Goal: Task Accomplishment & Management: Use online tool/utility

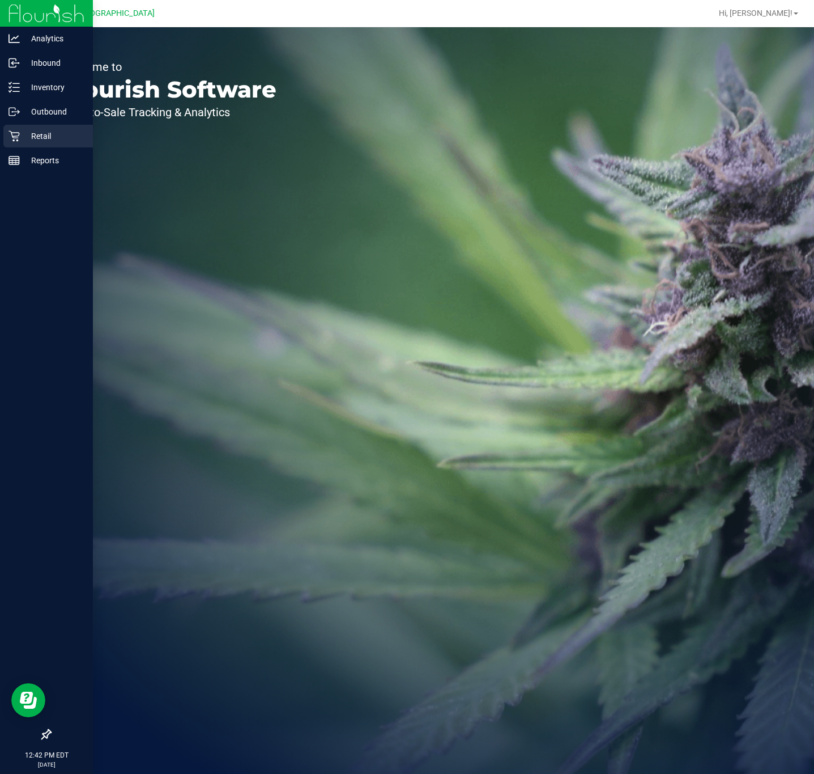
click at [16, 137] on icon at bounding box center [14, 135] width 11 height 11
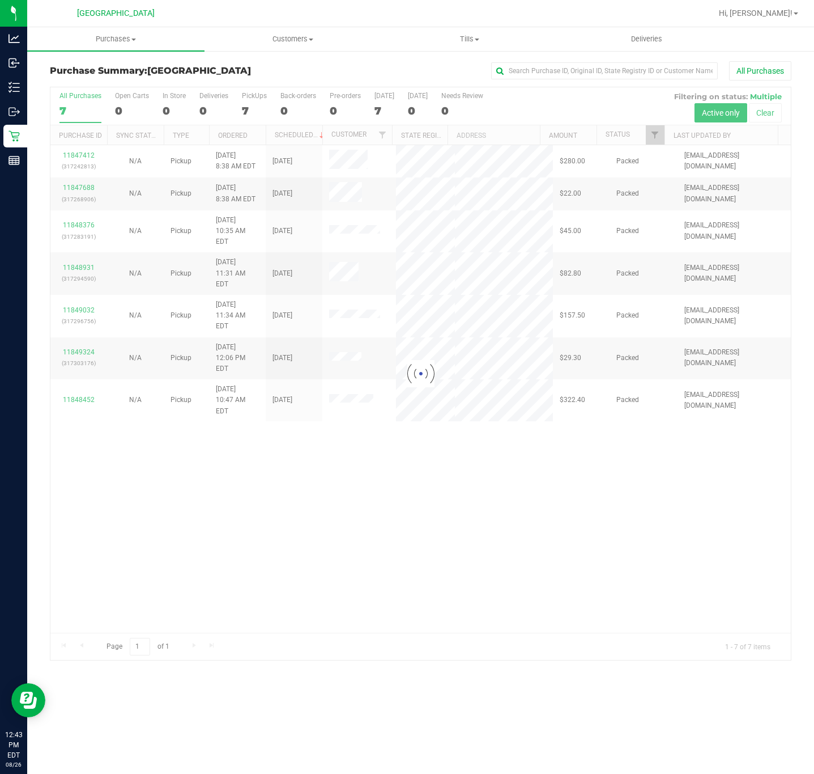
click at [353, 517] on div at bounding box center [420, 373] width 741 height 572
click at [122, 39] on span "Purchases" at bounding box center [115, 39] width 177 height 10
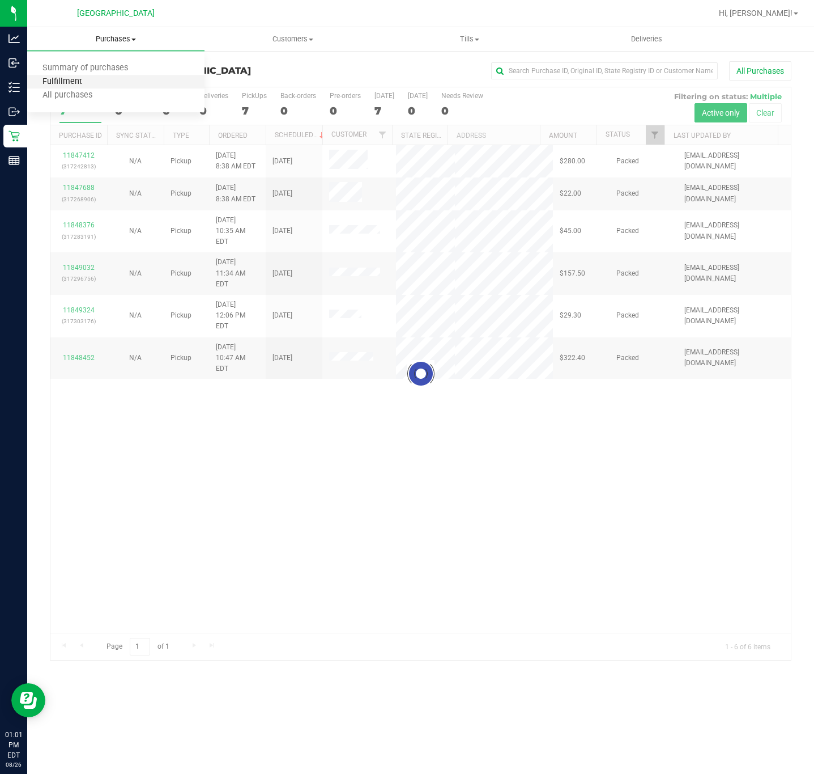
click at [85, 80] on span "Fulfillment" at bounding box center [62, 82] width 70 height 10
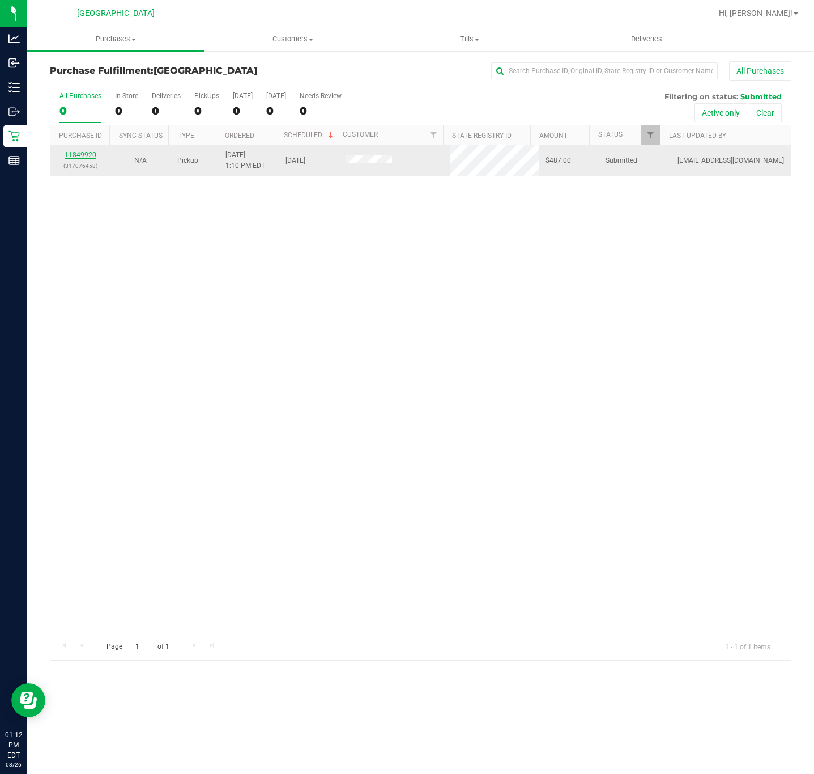
click at [84, 157] on link "11849920" at bounding box center [81, 155] width 32 height 8
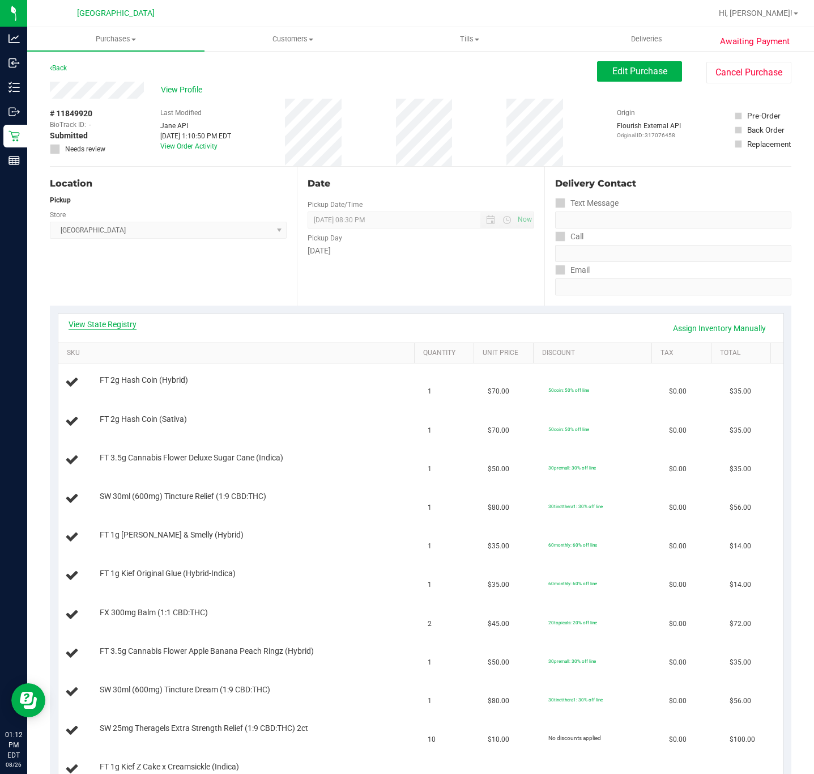
click at [126, 321] on link "View State Registry" at bounding box center [103, 324] width 68 height 11
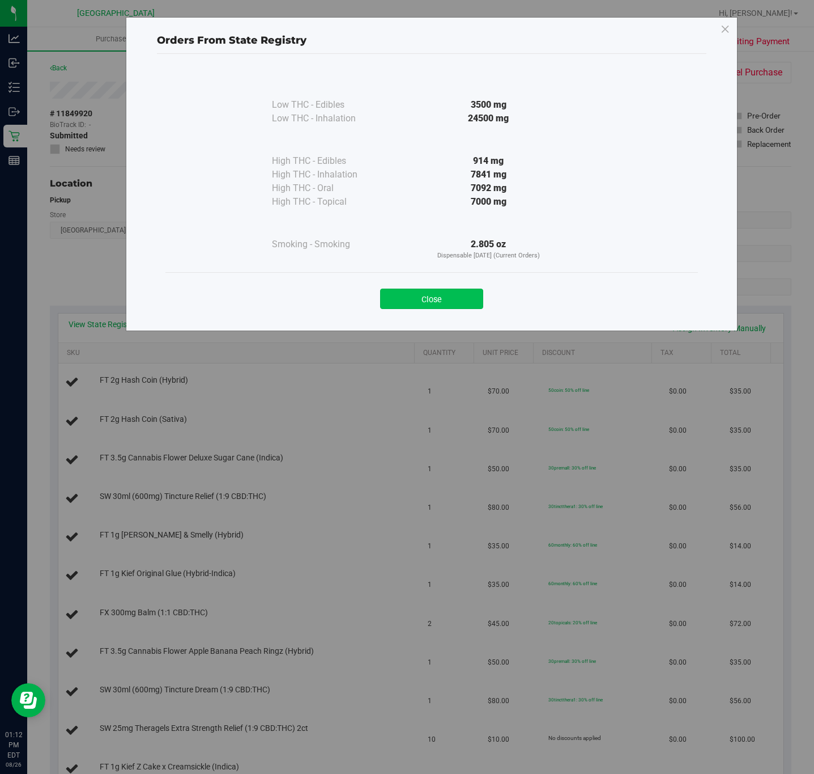
click at [417, 298] on button "Close" at bounding box center [431, 299] width 103 height 20
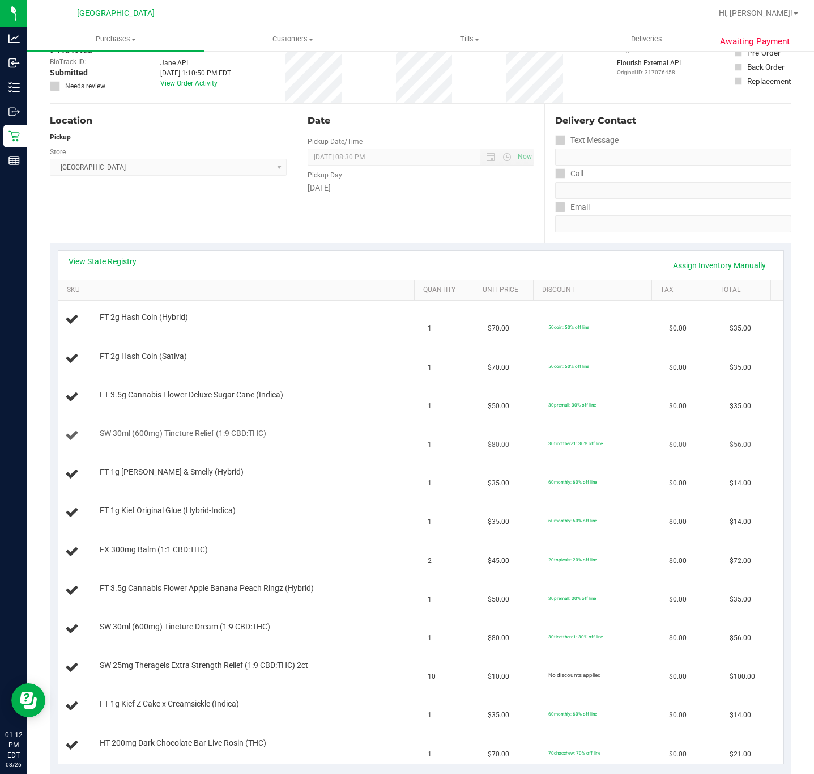
scroll to position [170, 0]
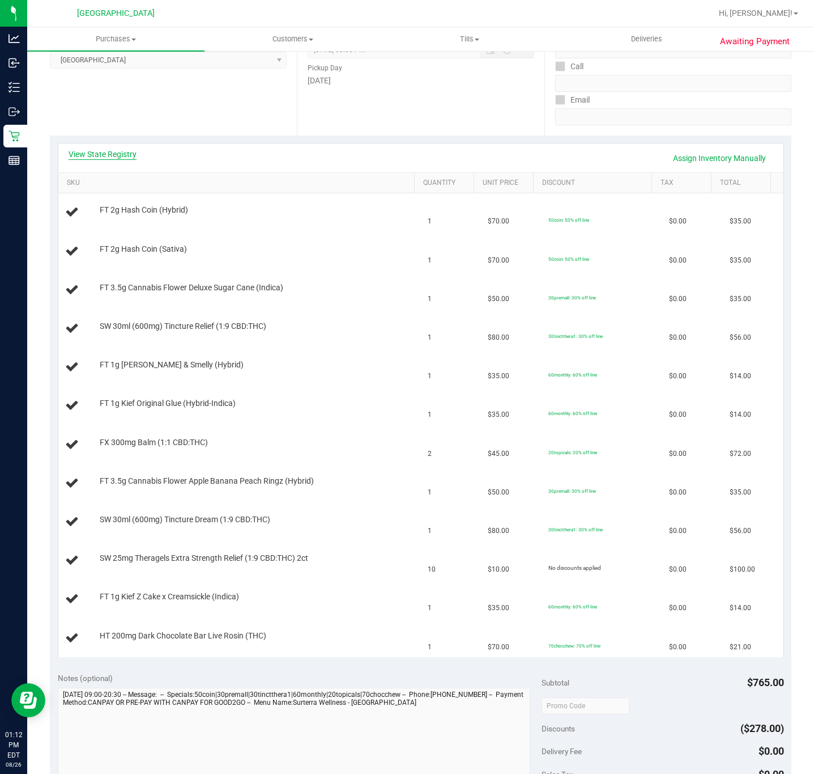
click at [131, 156] on link "View State Registry" at bounding box center [103, 154] width 68 height 11
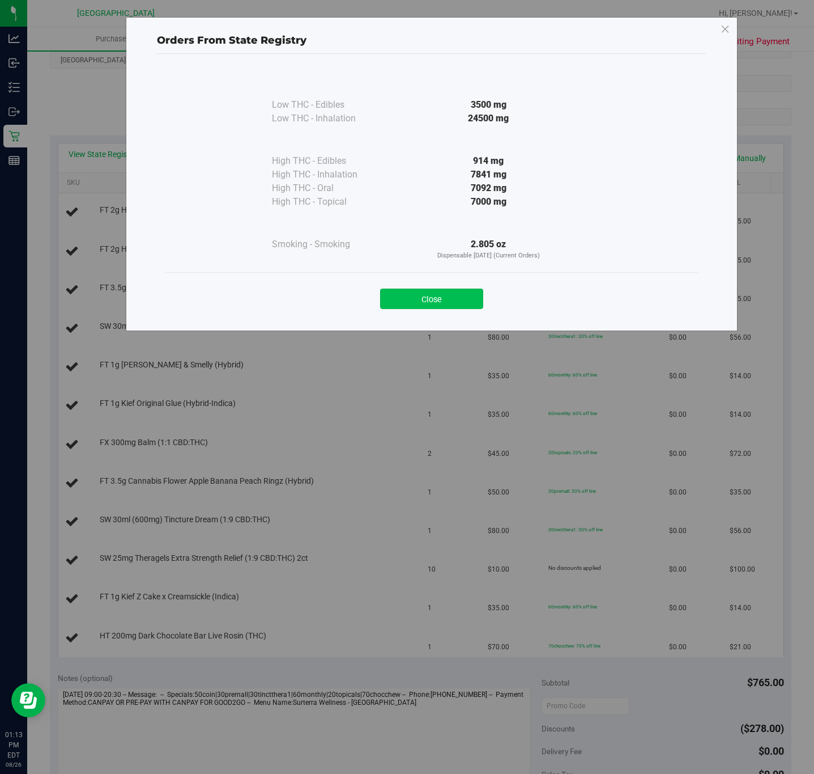
click at [458, 291] on button "Close" at bounding box center [431, 299] width 103 height 20
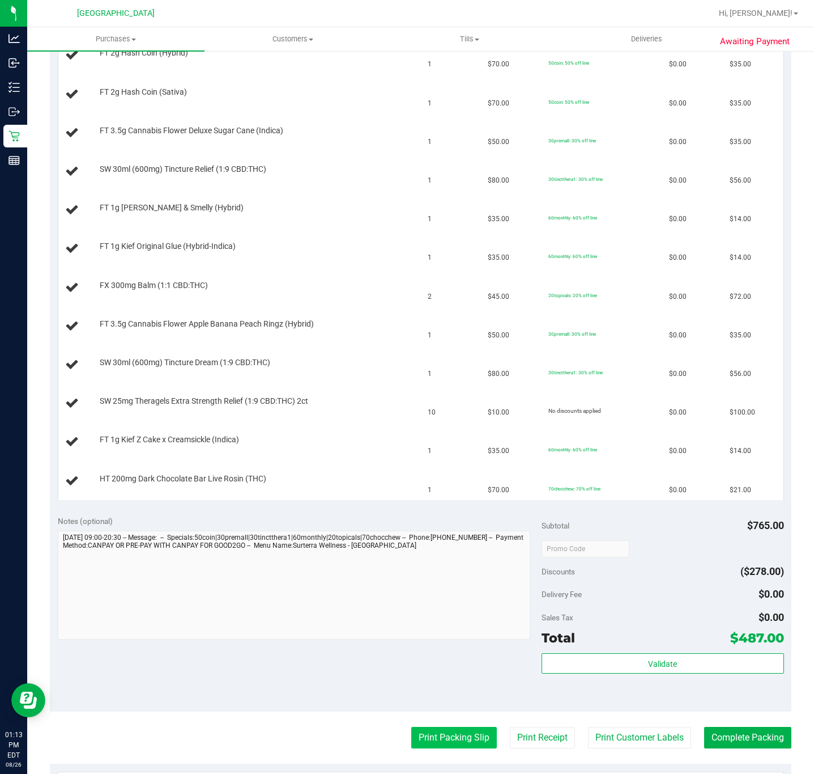
scroll to position [510, 0]
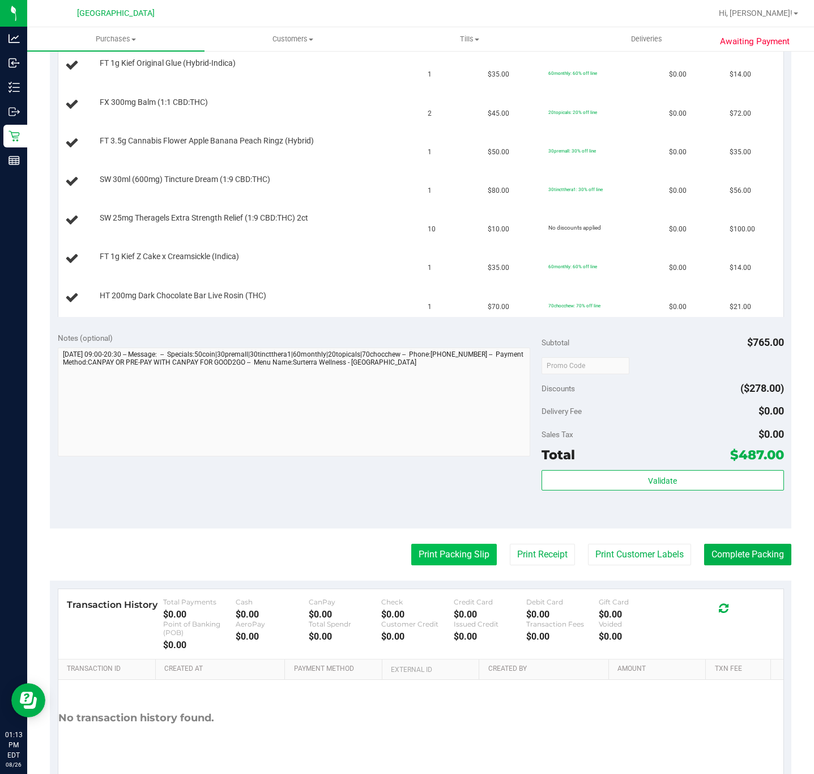
click at [444, 559] on button "Print Packing Slip" at bounding box center [454, 555] width 86 height 22
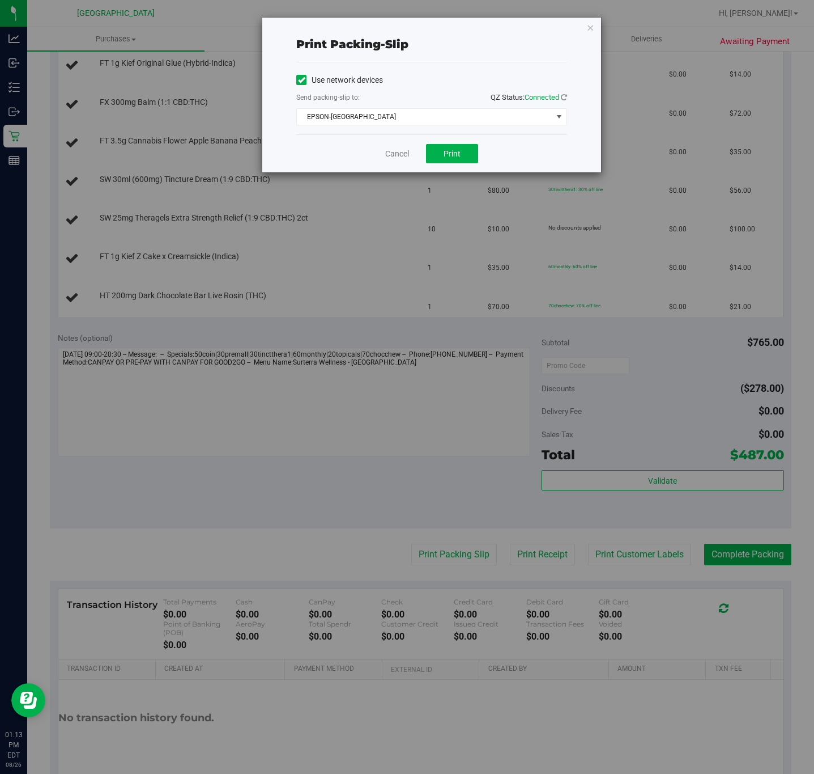
click at [425, 105] on div "Send packing-slip to: QZ Status: Connected" at bounding box center [431, 98] width 271 height 14
click at [421, 114] on span "EPSON-CYPRUS" at bounding box center [425, 117] width 256 height 16
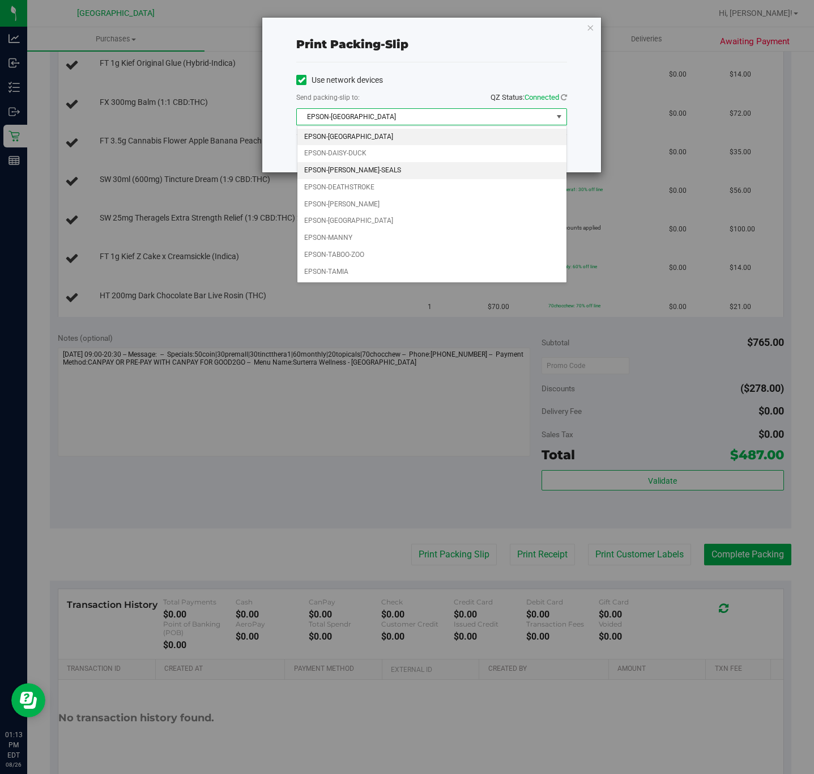
click at [371, 170] on li "EPSON-DAN-SEALS" at bounding box center [432, 170] width 269 height 17
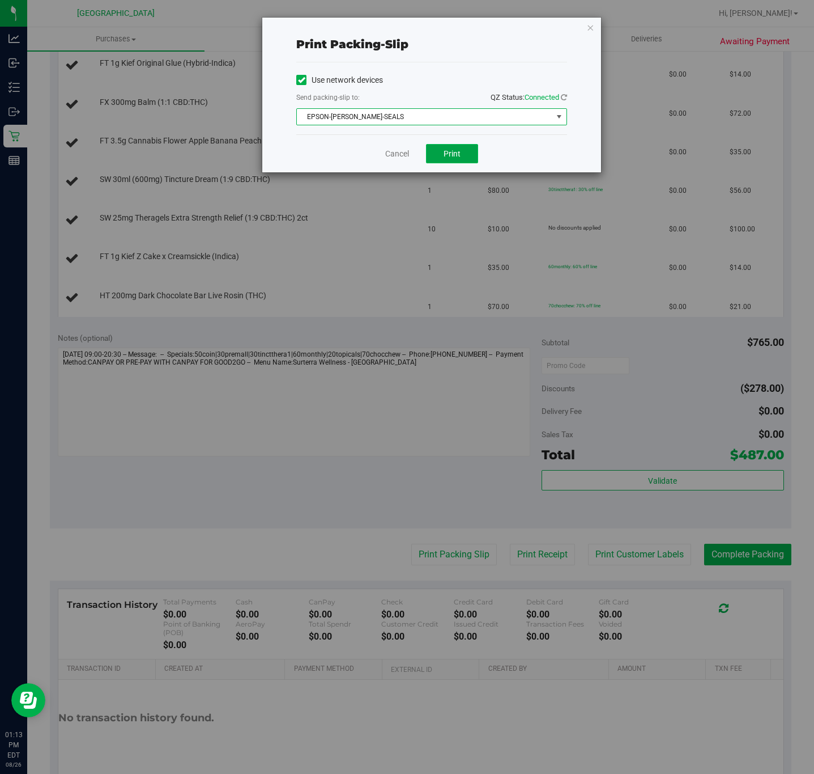
click at [449, 157] on span "Print" at bounding box center [452, 153] width 17 height 9
drag, startPoint x: 404, startPoint y: 154, endPoint x: 322, endPoint y: 131, distance: 84.6
click at [404, 154] on link "Cancel" at bounding box center [397, 154] width 24 height 12
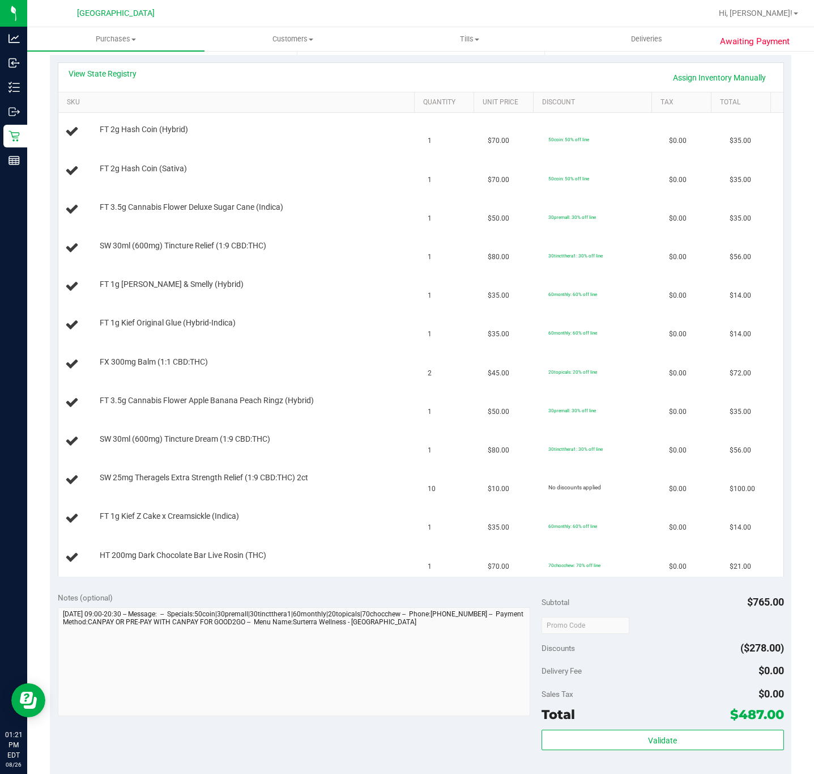
scroll to position [0, 0]
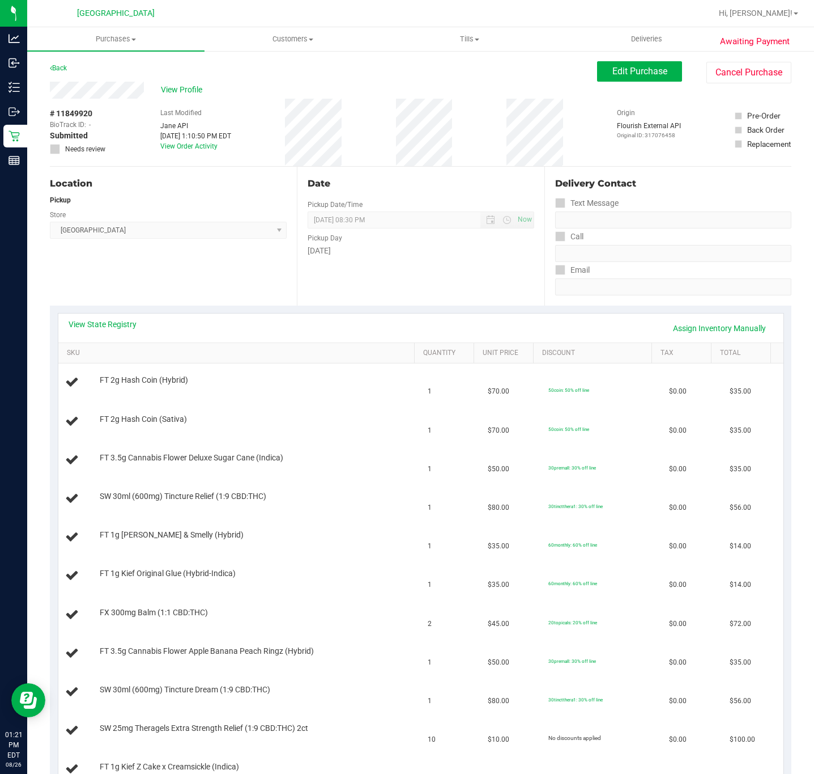
click at [197, 270] on div "Location Pickup Store Deerfield Beach WC Select Store Bonita Springs WC Boynton…" at bounding box center [173, 236] width 247 height 139
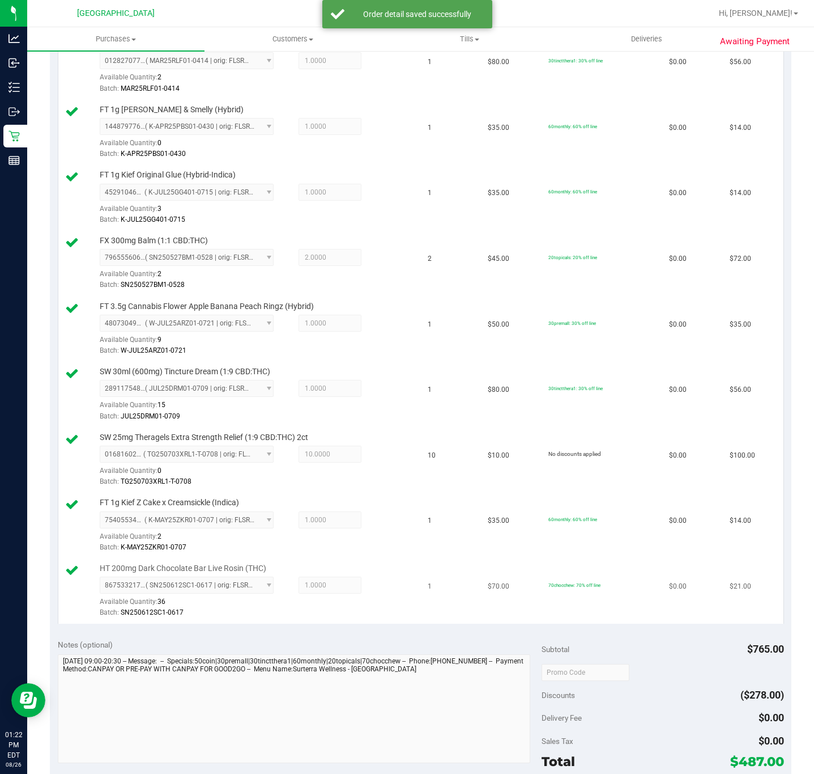
scroll to position [595, 0]
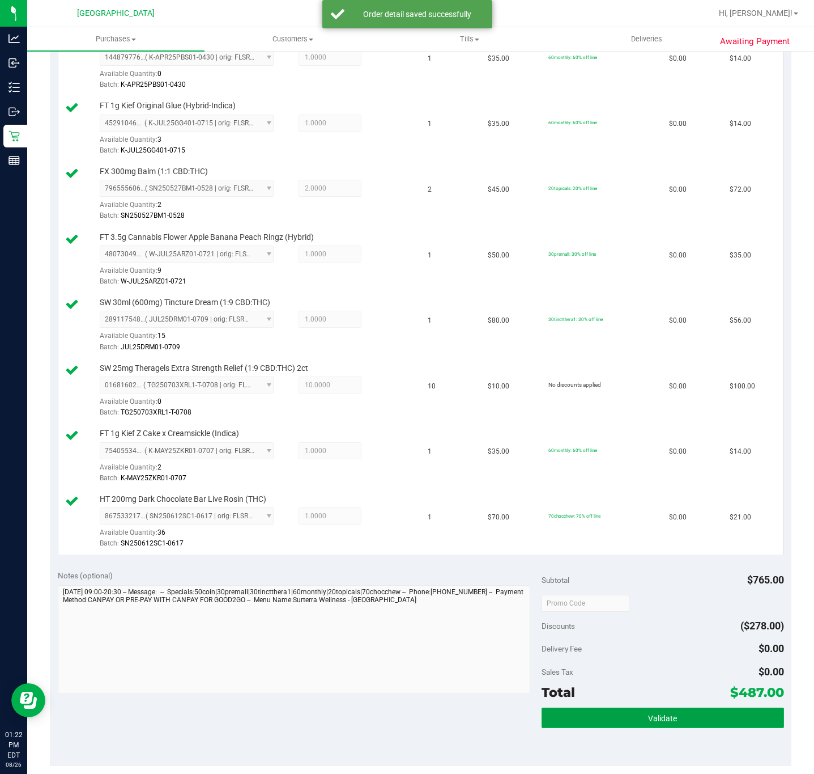
click at [600, 721] on button "Validate" at bounding box center [663, 717] width 242 height 20
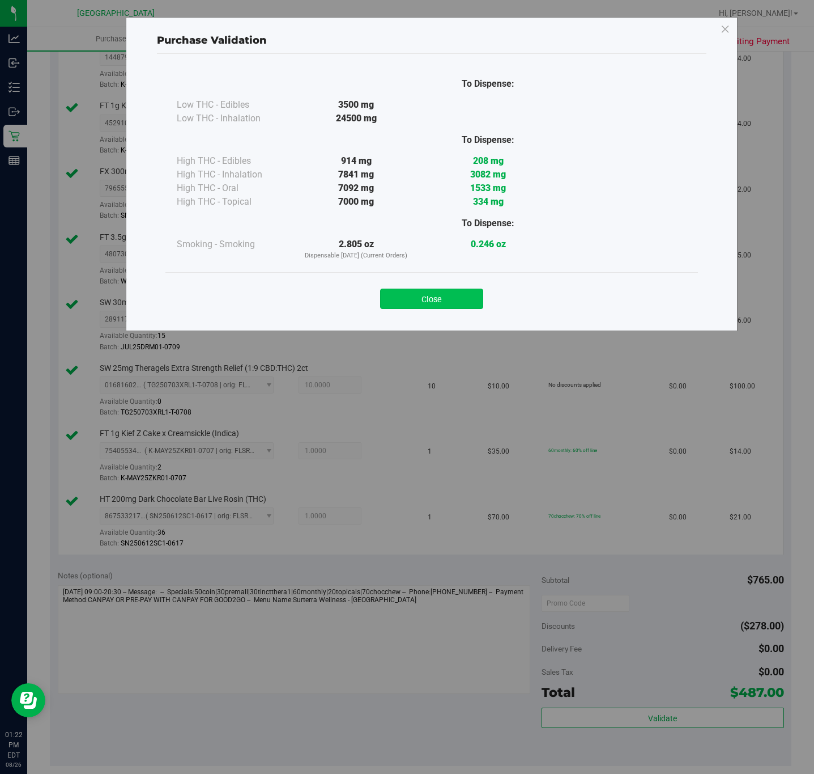
click at [429, 304] on button "Close" at bounding box center [431, 299] width 103 height 20
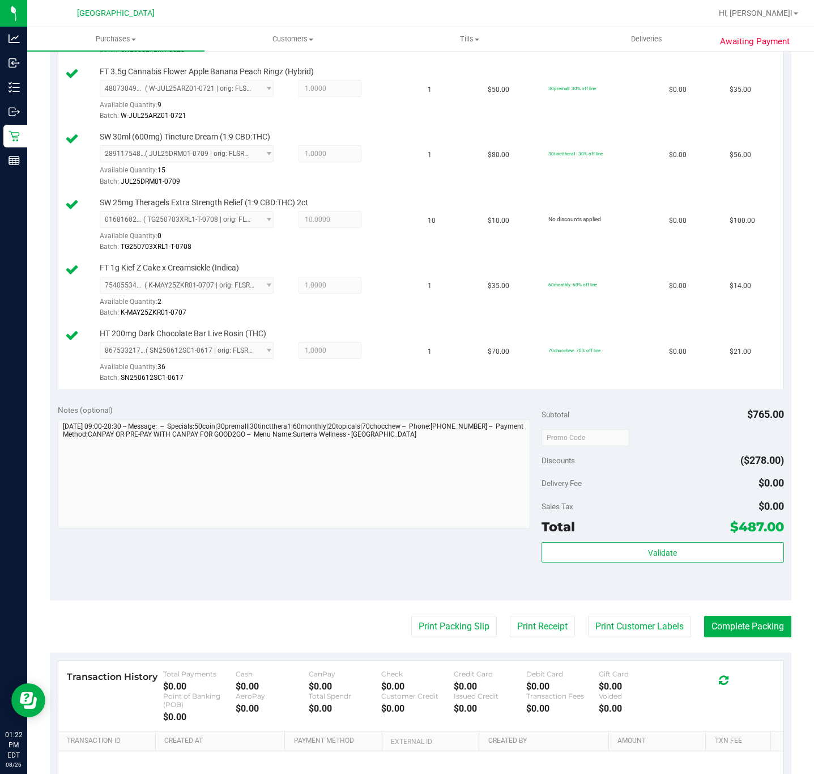
scroll to position [895, 0]
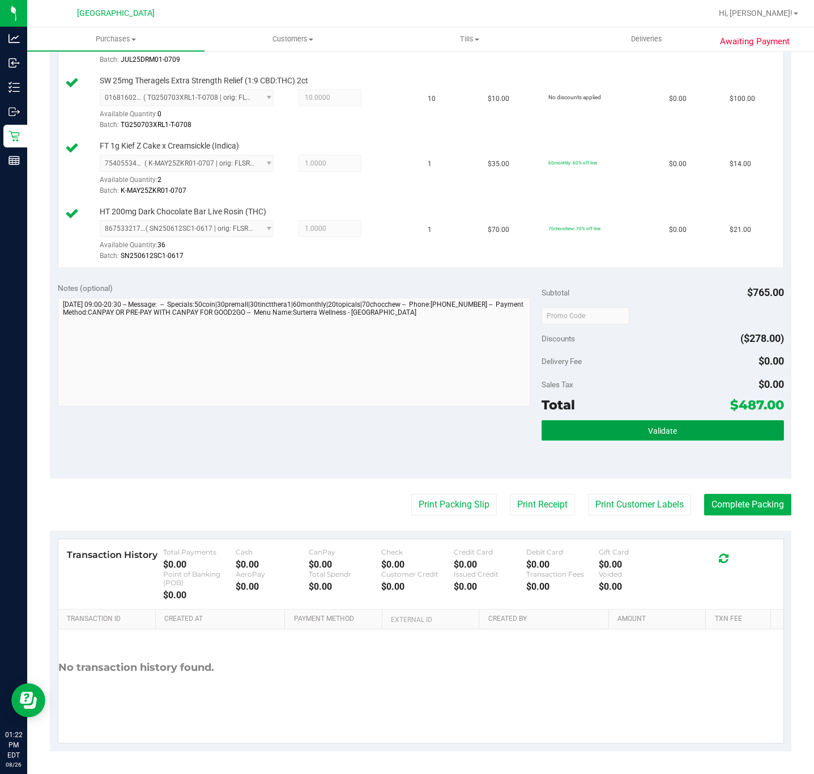
click at [627, 435] on button "Validate" at bounding box center [663, 430] width 242 height 20
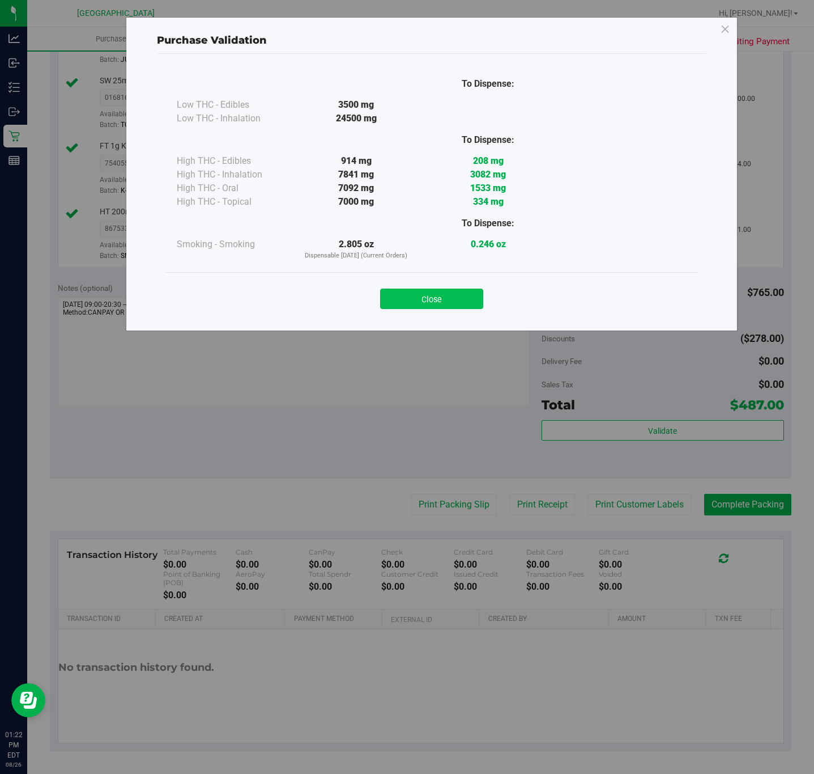
click at [417, 296] on button "Close" at bounding box center [431, 299] width 103 height 20
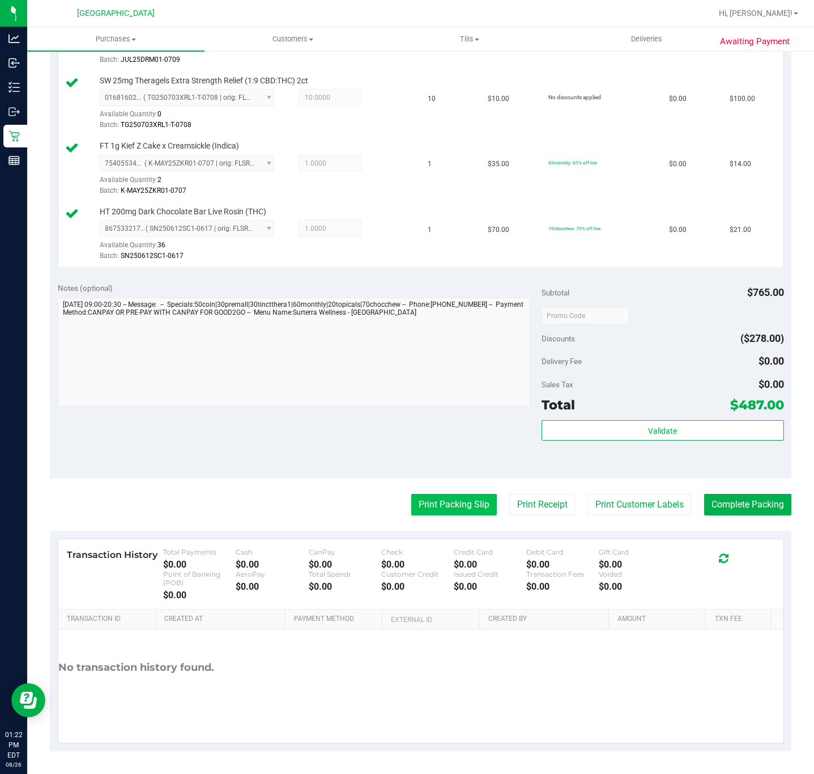
click at [448, 497] on button "Print Packing Slip" at bounding box center [454, 505] width 86 height 22
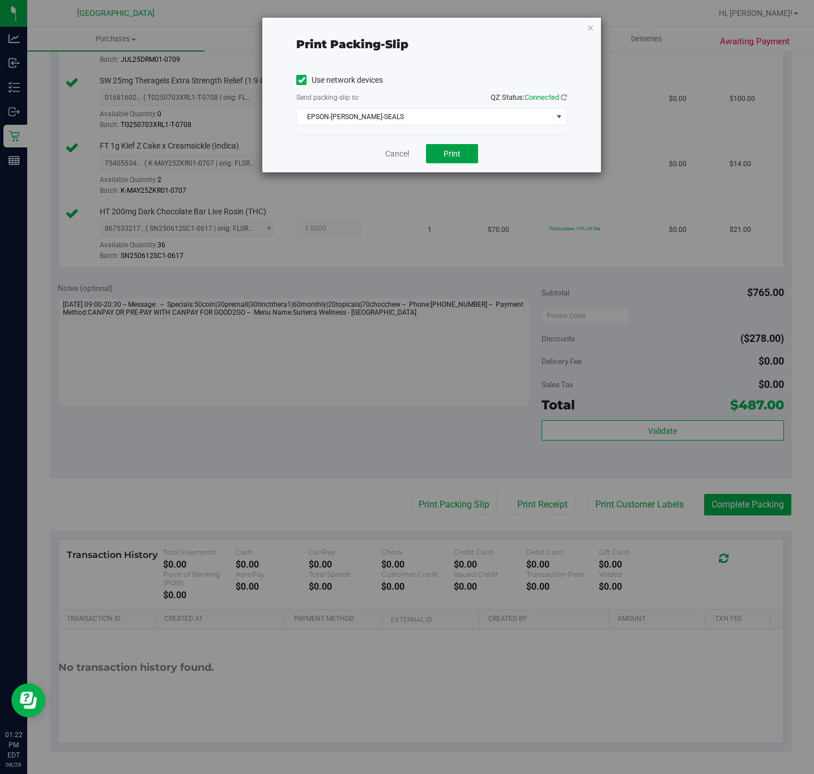
drag, startPoint x: 451, startPoint y: 155, endPoint x: 521, endPoint y: 101, distance: 88.4
click at [452, 155] on span "Print" at bounding box center [452, 153] width 17 height 9
click at [588, 28] on icon "button" at bounding box center [591, 27] width 8 height 14
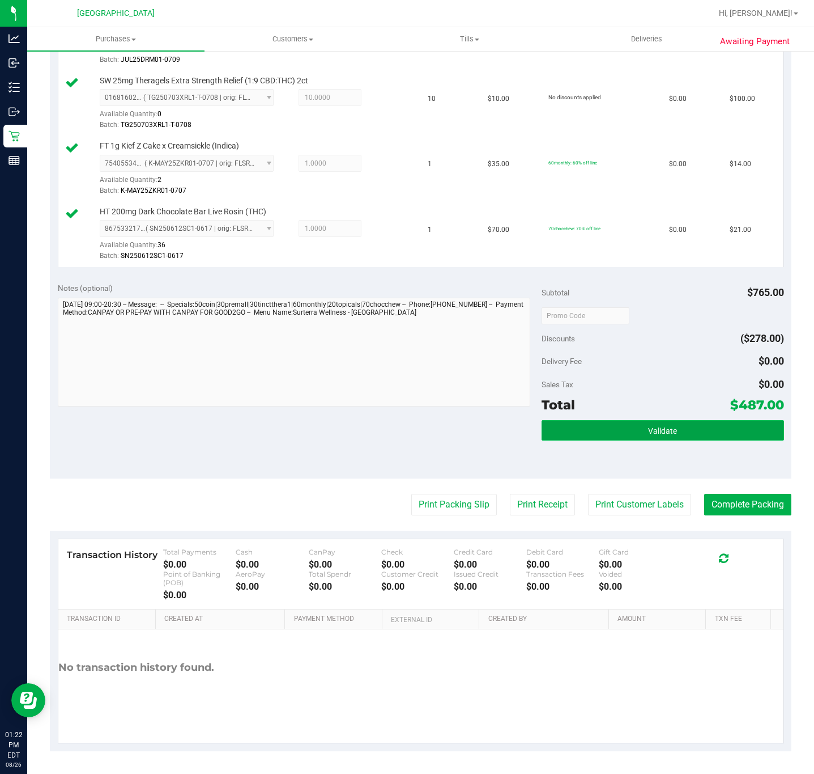
click at [718, 426] on button "Validate" at bounding box center [663, 430] width 242 height 20
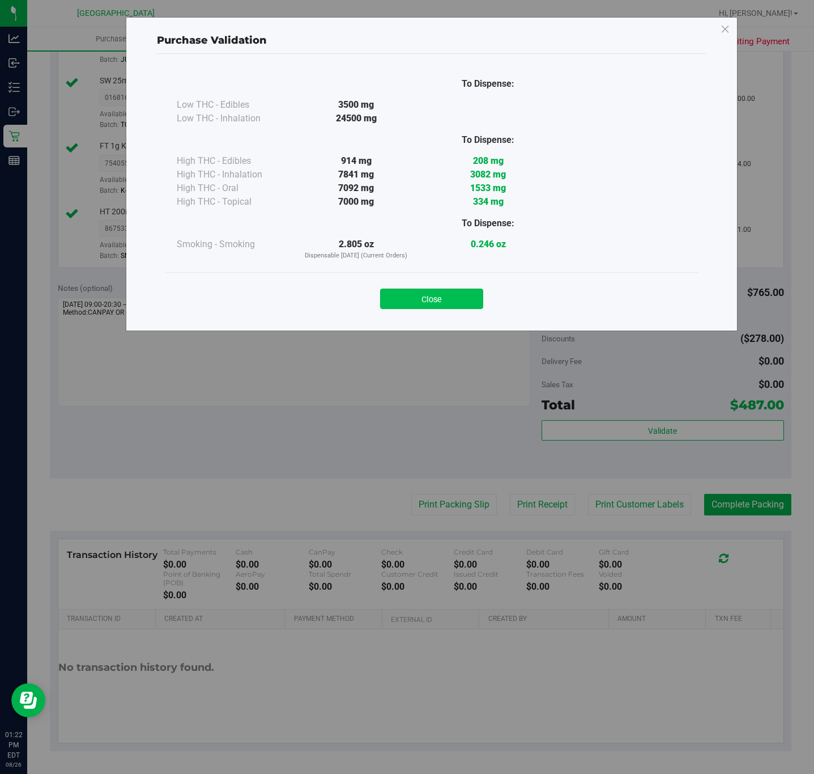
click at [466, 290] on button "Close" at bounding box center [431, 299] width 103 height 20
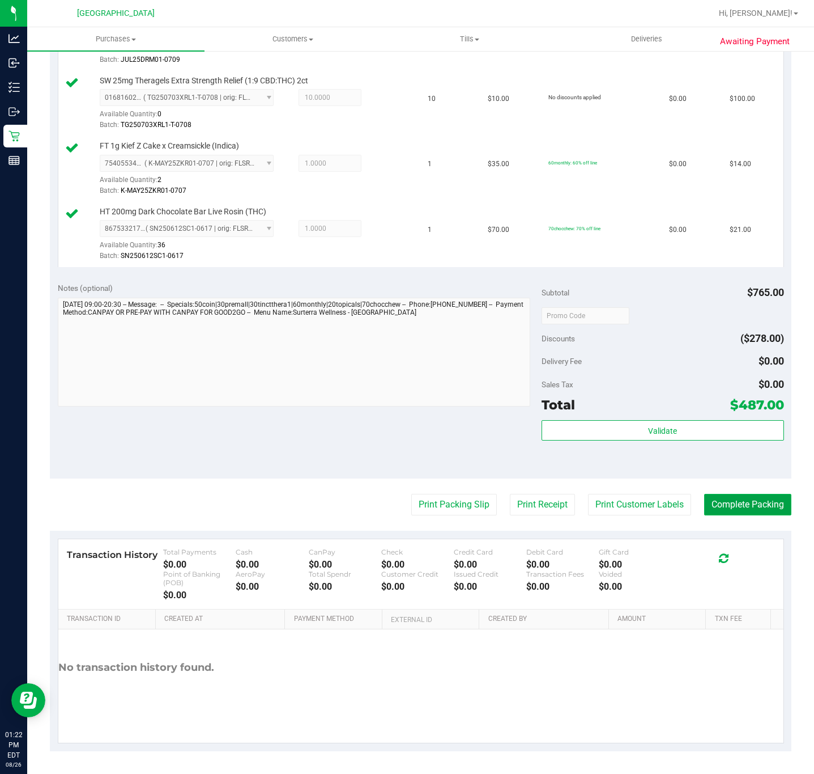
click at [737, 505] on button "Complete Packing" at bounding box center [748, 505] width 87 height 22
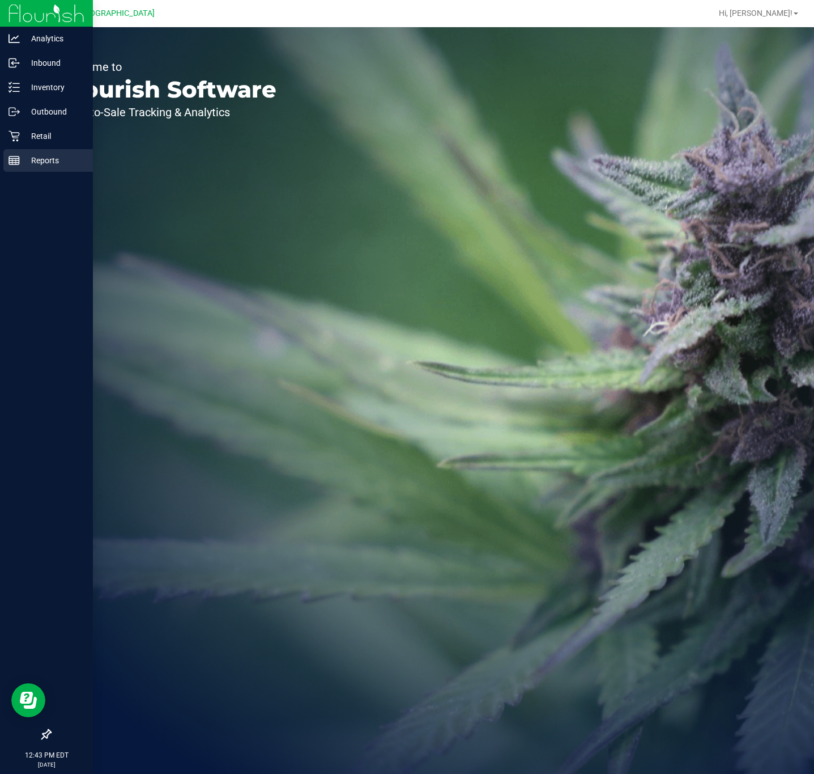
click at [21, 155] on p "Reports" at bounding box center [54, 161] width 68 height 14
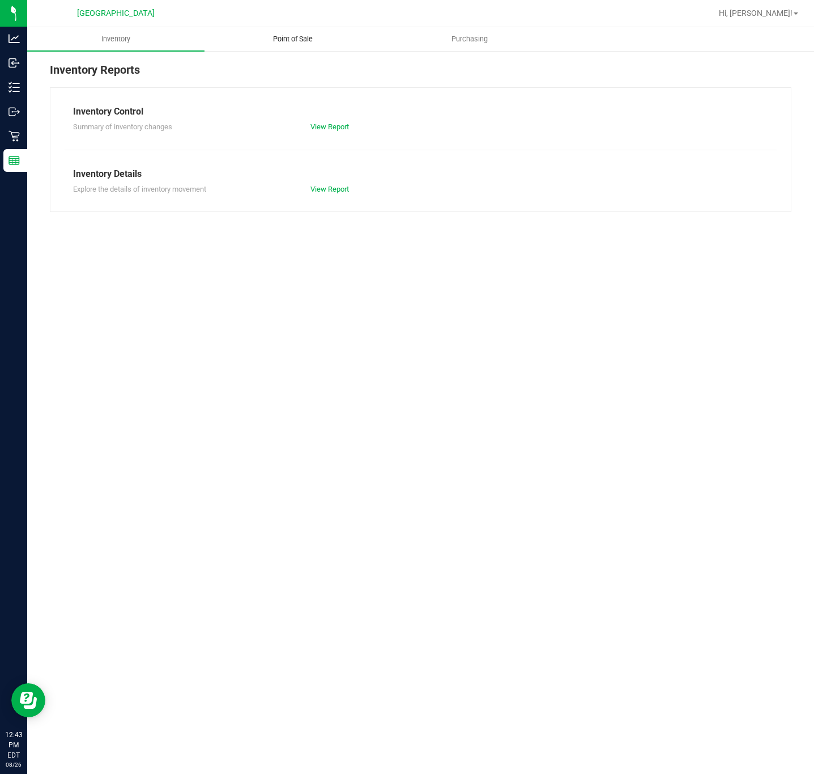
click at [308, 38] on span "Point of Sale" at bounding box center [293, 39] width 70 height 10
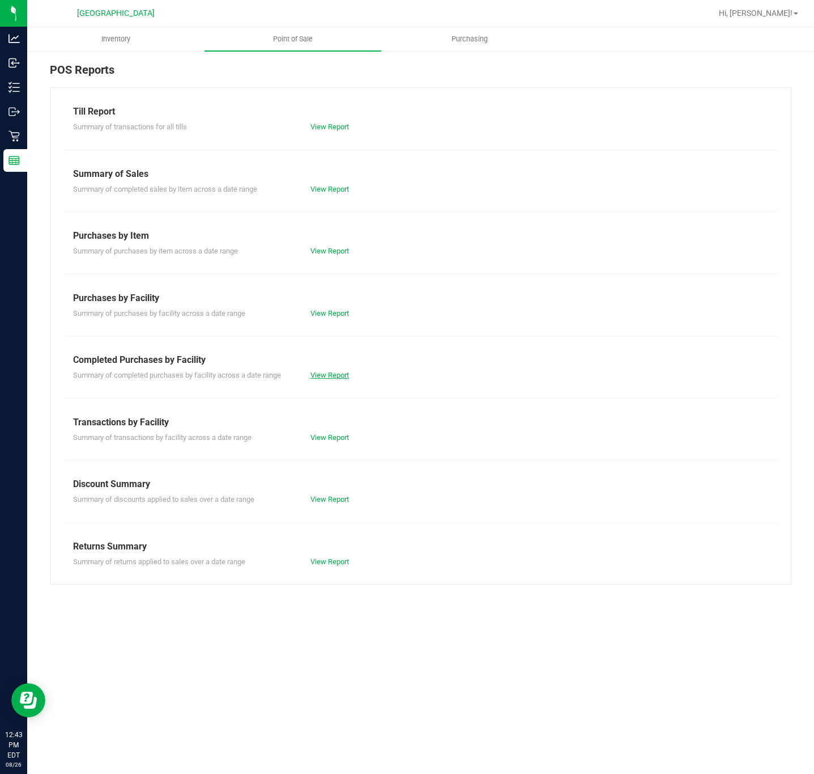
click at [317, 375] on link "View Report" at bounding box center [330, 375] width 39 height 9
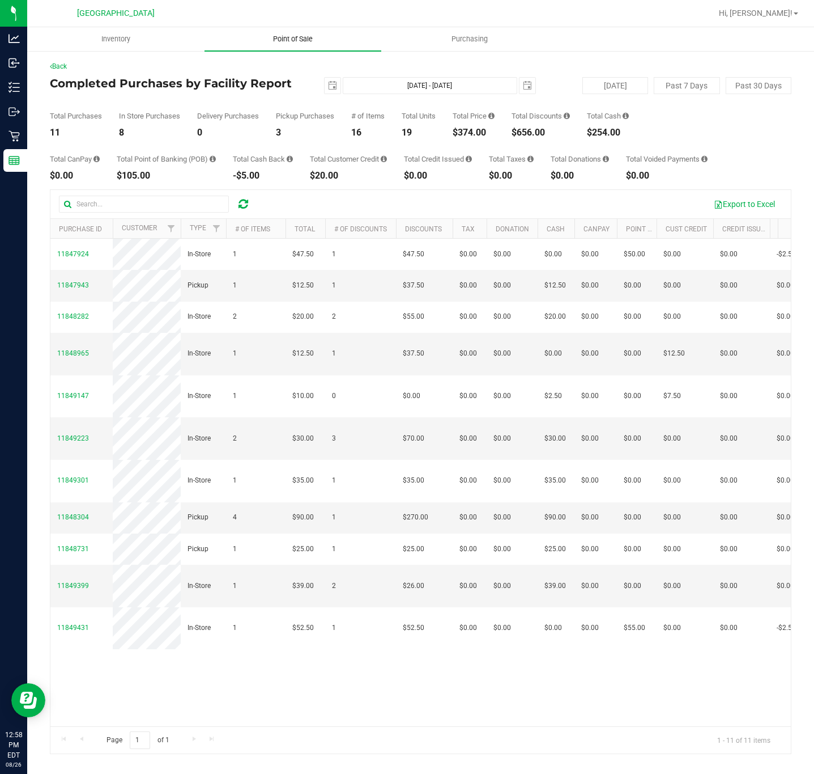
click at [311, 43] on span "Point of Sale" at bounding box center [293, 39] width 70 height 10
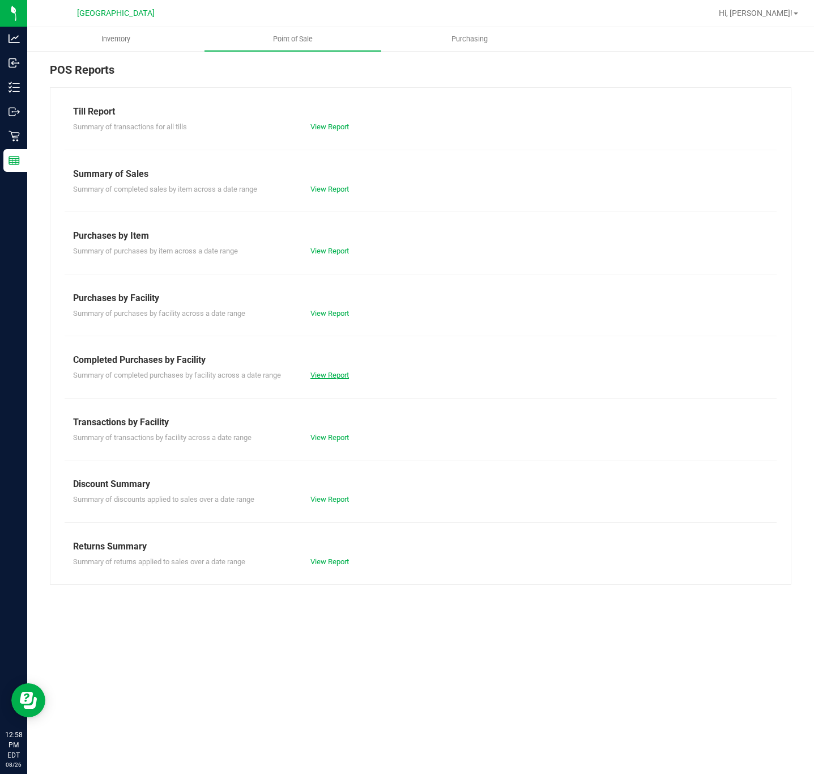
click at [322, 377] on link "View Report" at bounding box center [330, 375] width 39 height 9
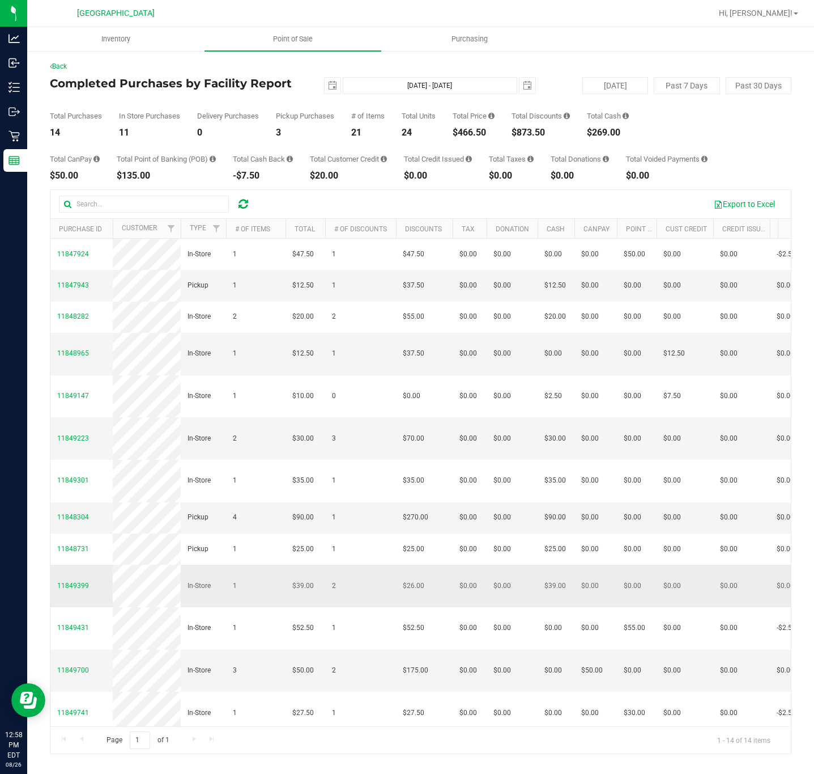
scroll to position [0, 636]
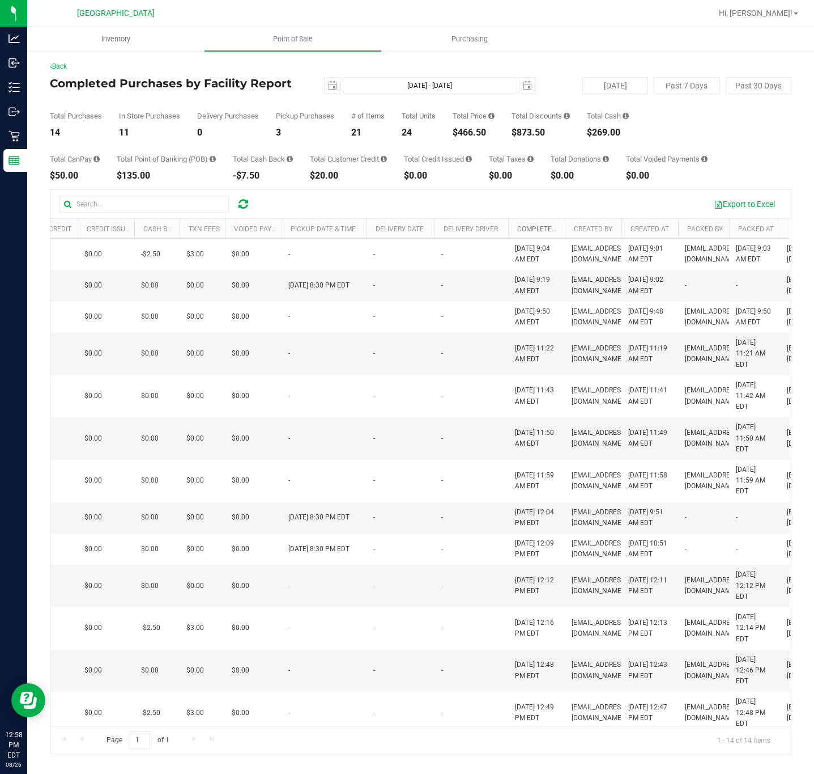
click at [543, 230] on link "Completed At" at bounding box center [541, 229] width 49 height 8
click at [544, 223] on th "Completed At" at bounding box center [536, 229] width 57 height 20
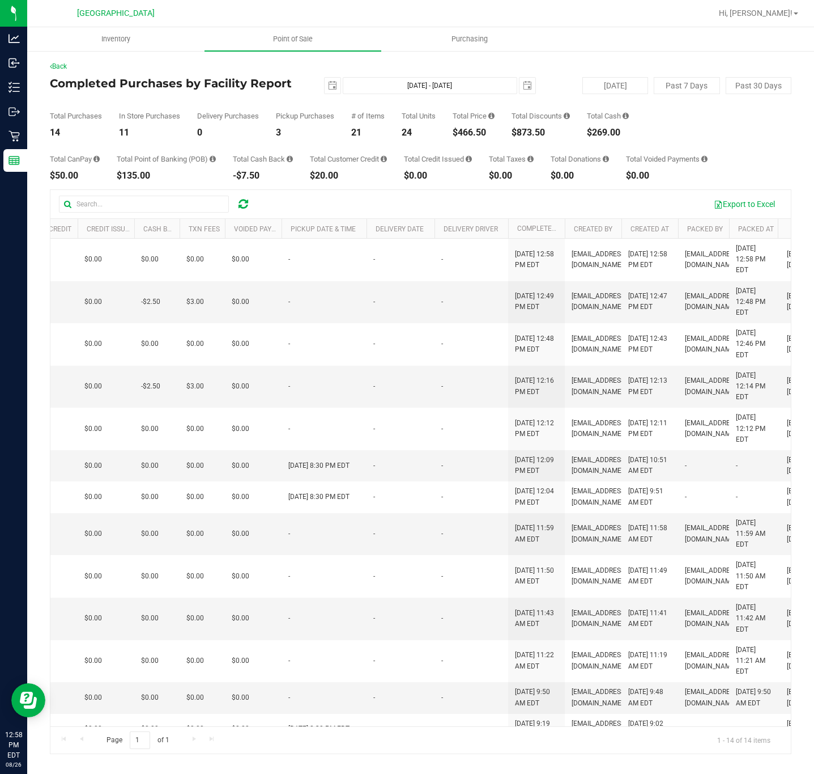
scroll to position [0, 0]
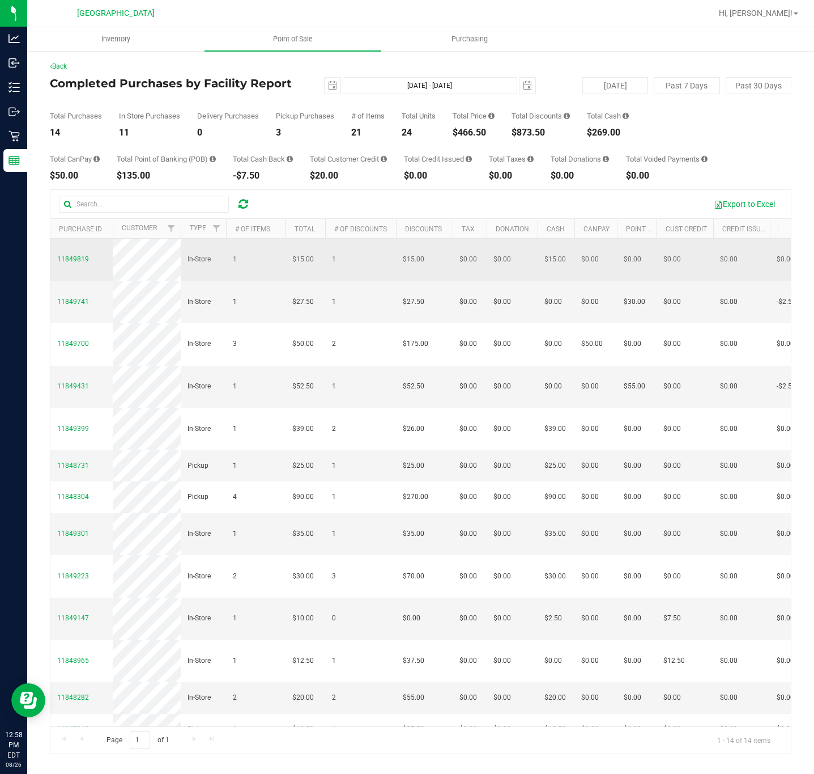
click at [80, 252] on td "11849819" at bounding box center [81, 260] width 62 height 43
click at [82, 265] on span "11849819" at bounding box center [73, 259] width 32 height 11
click at [79, 261] on span "11849819" at bounding box center [73, 259] width 32 height 8
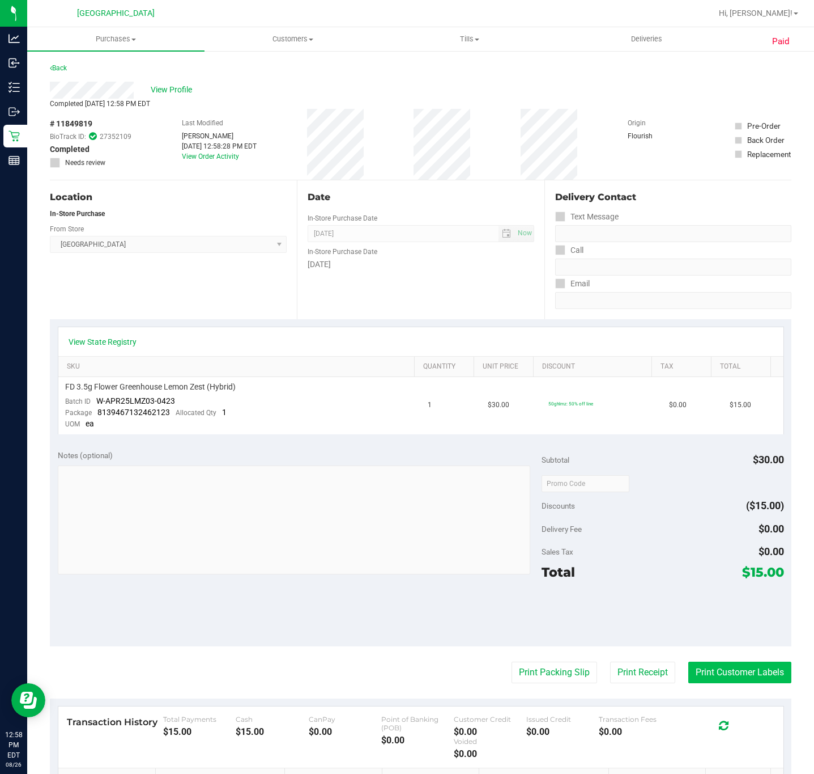
click at [714, 672] on button "Print Customer Labels" at bounding box center [740, 672] width 103 height 22
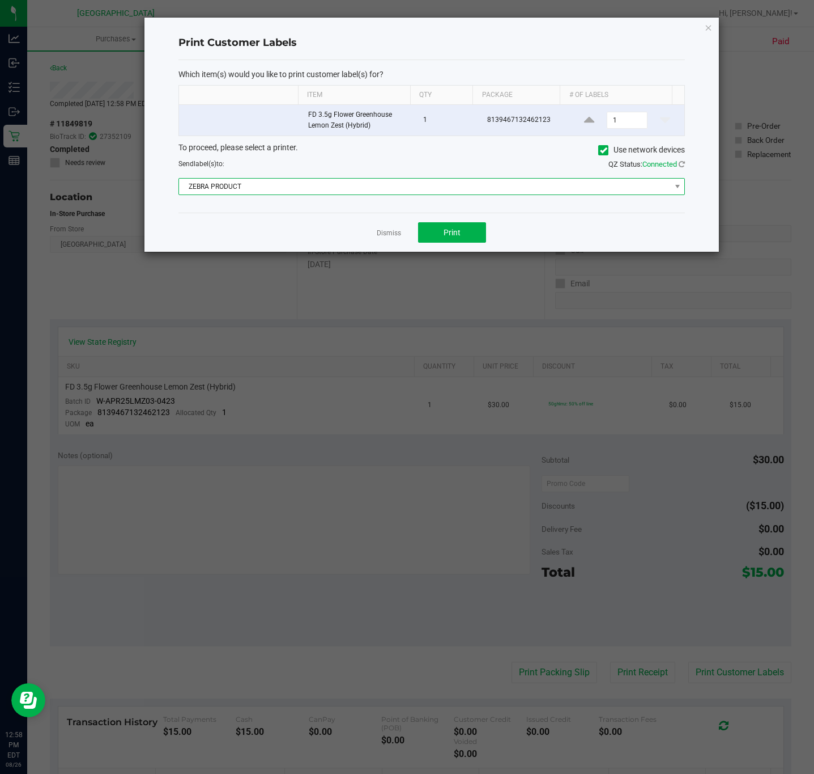
click at [373, 190] on span "ZEBRA PRODUCT" at bounding box center [424, 187] width 491 height 16
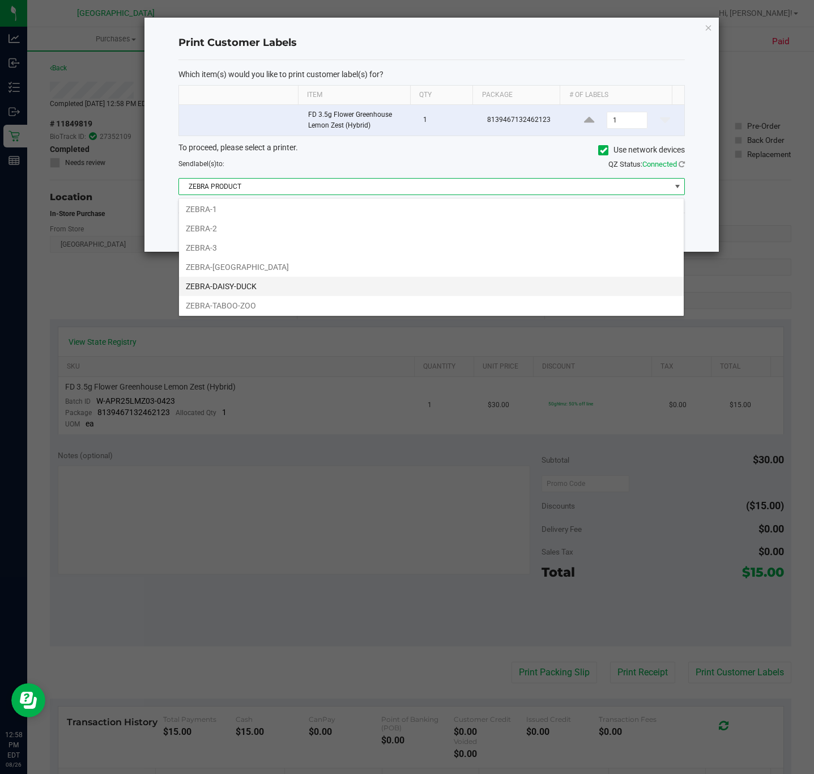
scroll to position [26, 0]
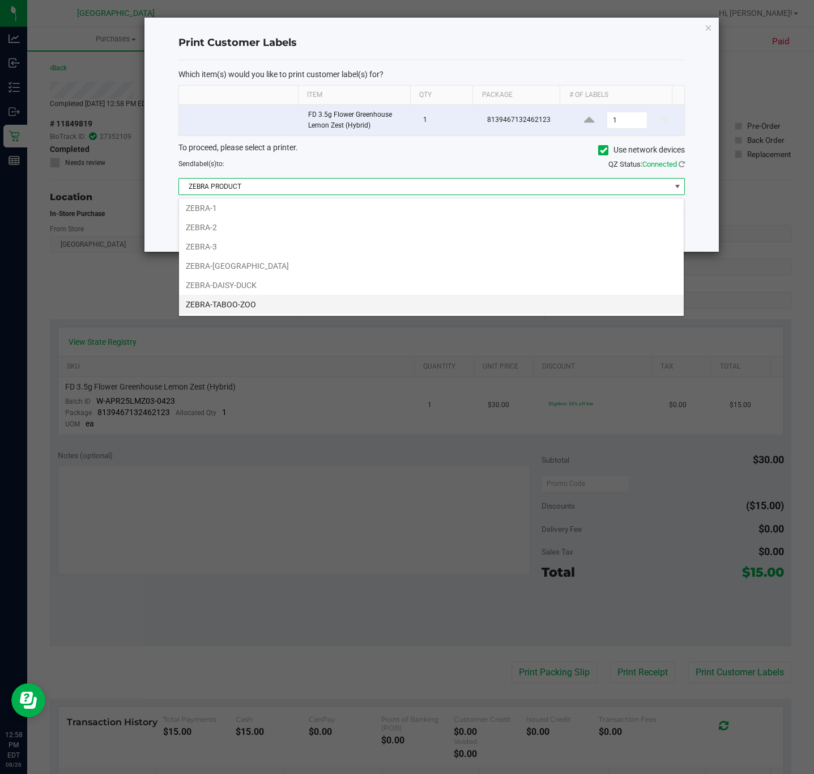
click at [241, 302] on li "ZEBRA-TABOO-ZOO" at bounding box center [431, 304] width 505 height 19
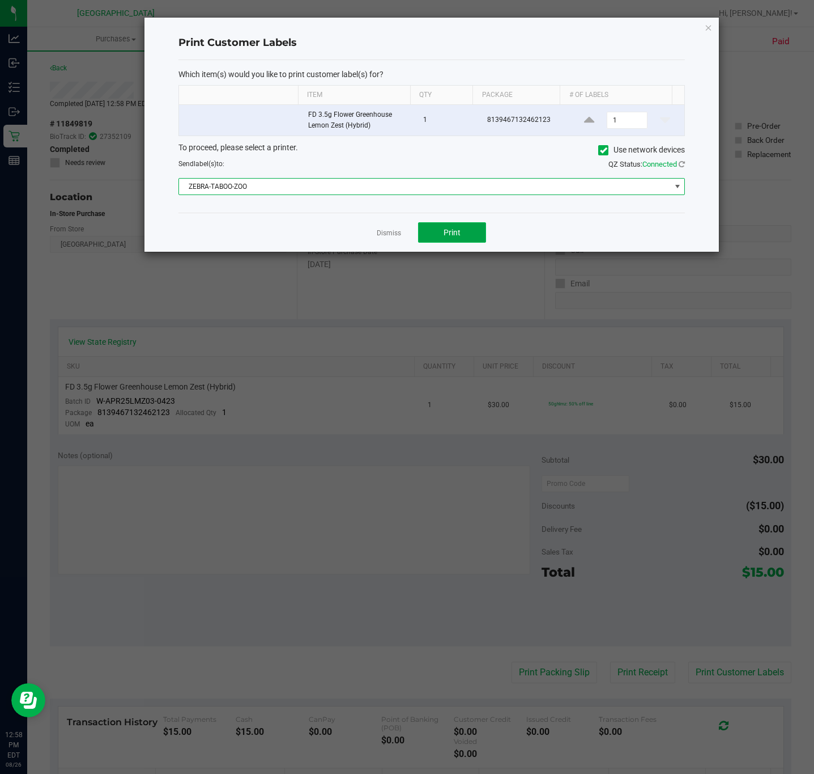
click at [437, 243] on button "Print" at bounding box center [452, 232] width 68 height 20
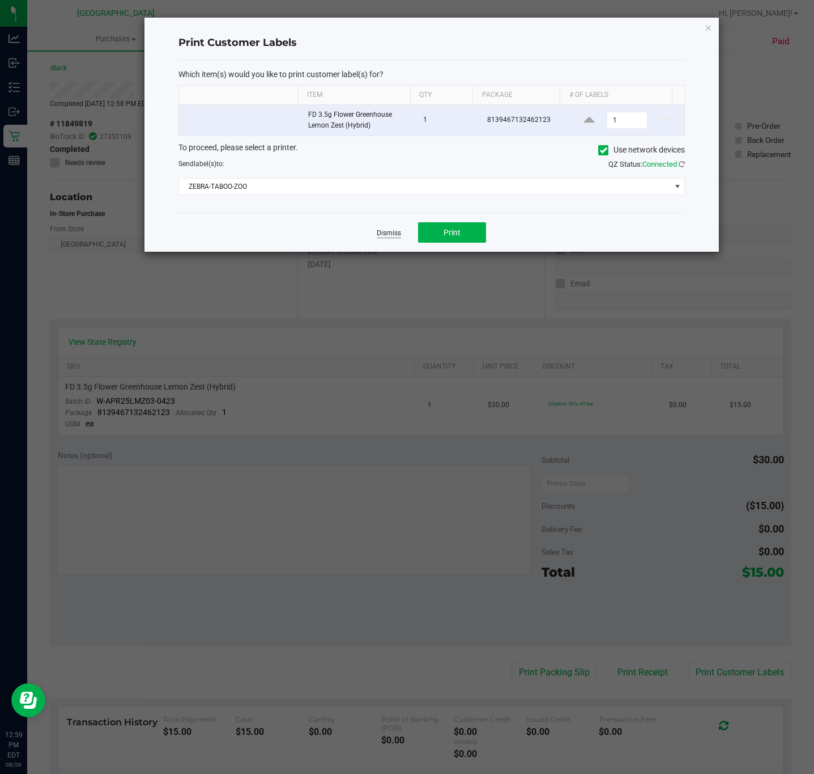
click at [393, 238] on link "Dismiss" at bounding box center [389, 233] width 24 height 10
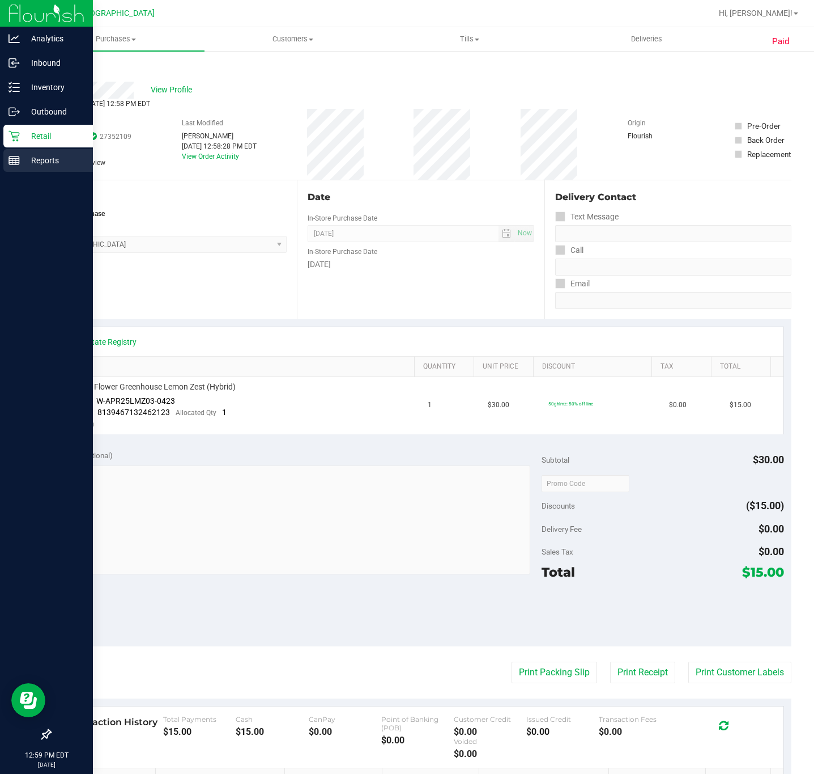
click at [16, 168] on div "Reports" at bounding box center [48, 160] width 90 height 23
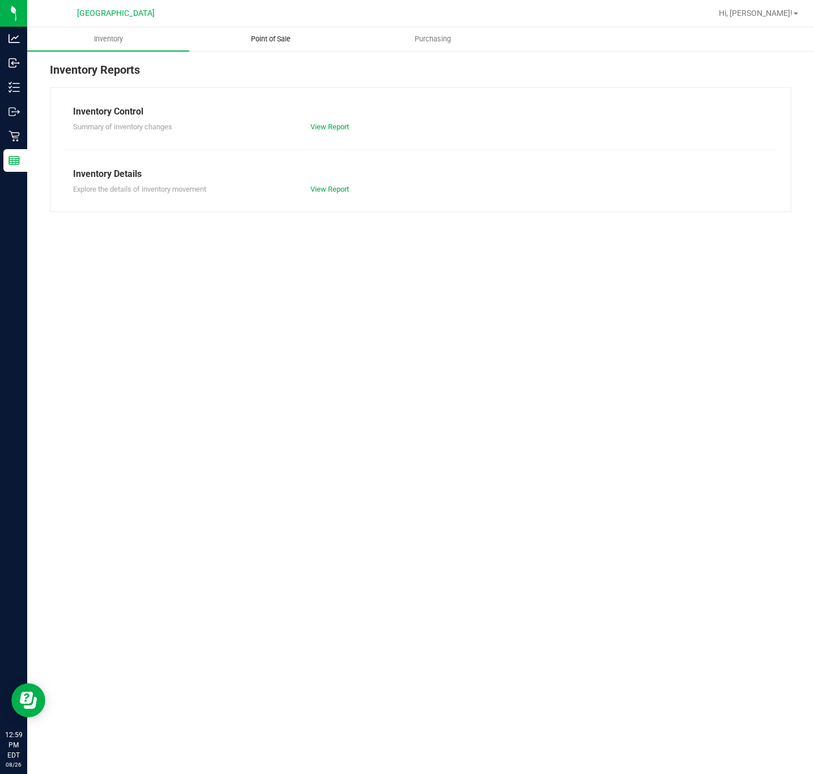
click at [281, 48] on uib-tab-heading "Point of Sale" at bounding box center [270, 39] width 161 height 23
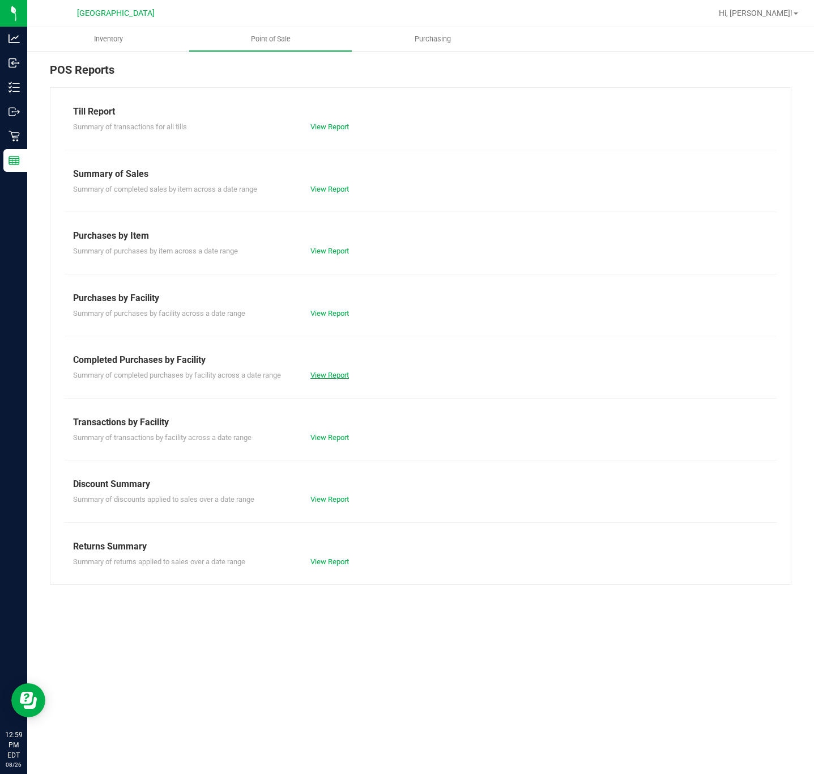
click at [329, 375] on link "View Report" at bounding box center [330, 375] width 39 height 9
